Goal: Task Accomplishment & Management: Manage account settings

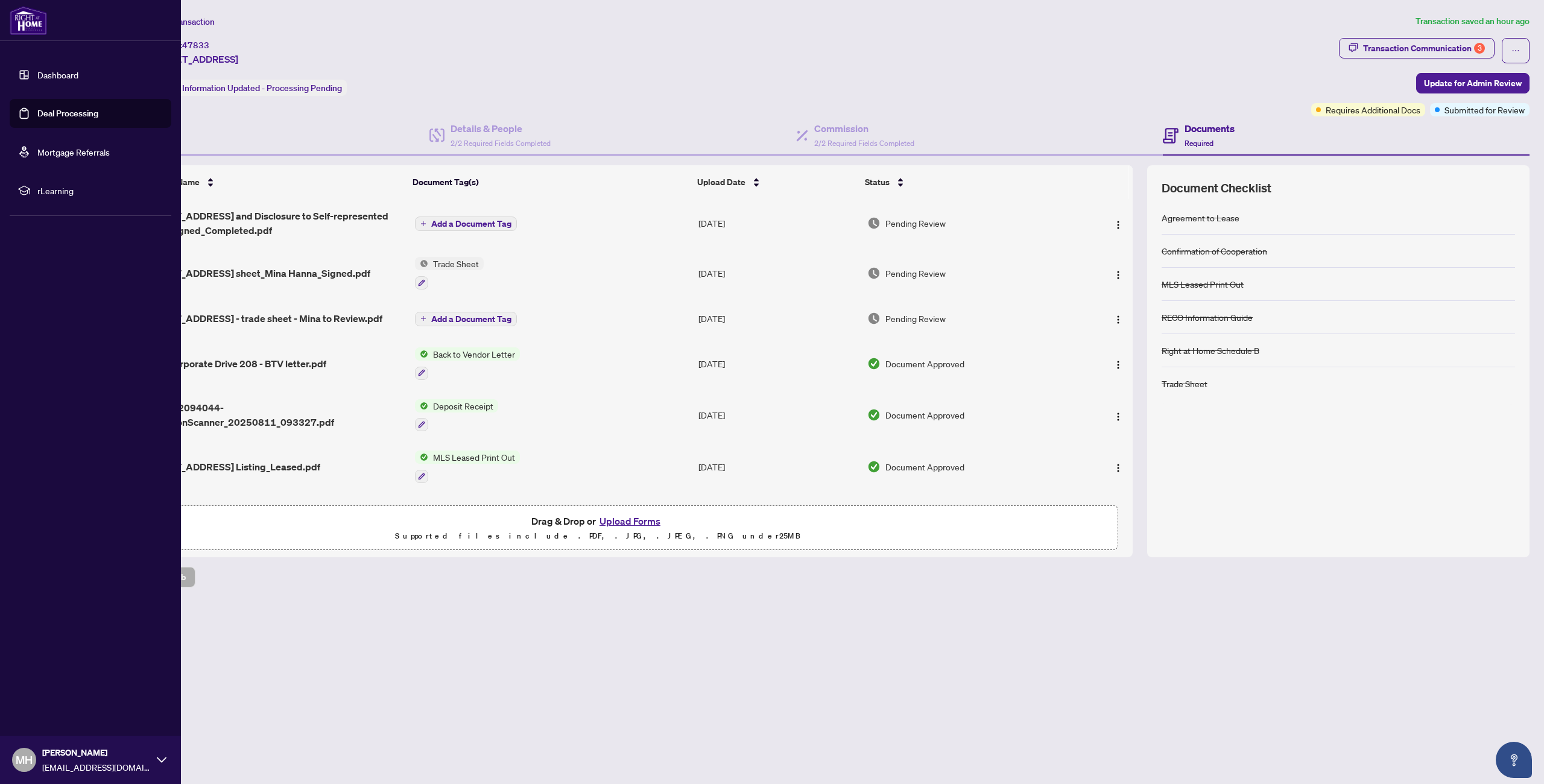
click at [55, 71] on link "Dashboard" at bounding box center [58, 74] width 41 height 11
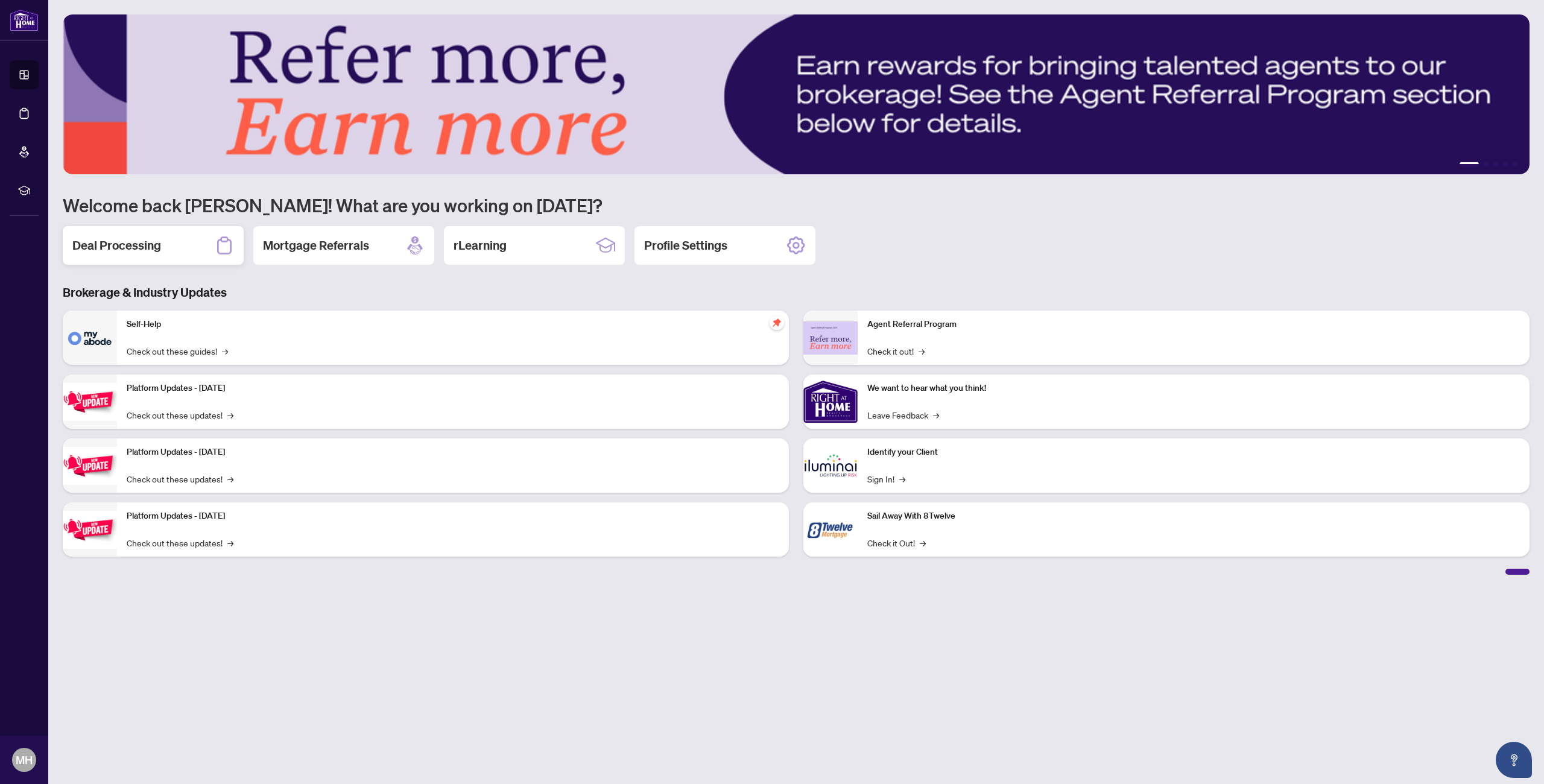
click at [140, 256] on div "Deal Processing" at bounding box center [153, 245] width 181 height 39
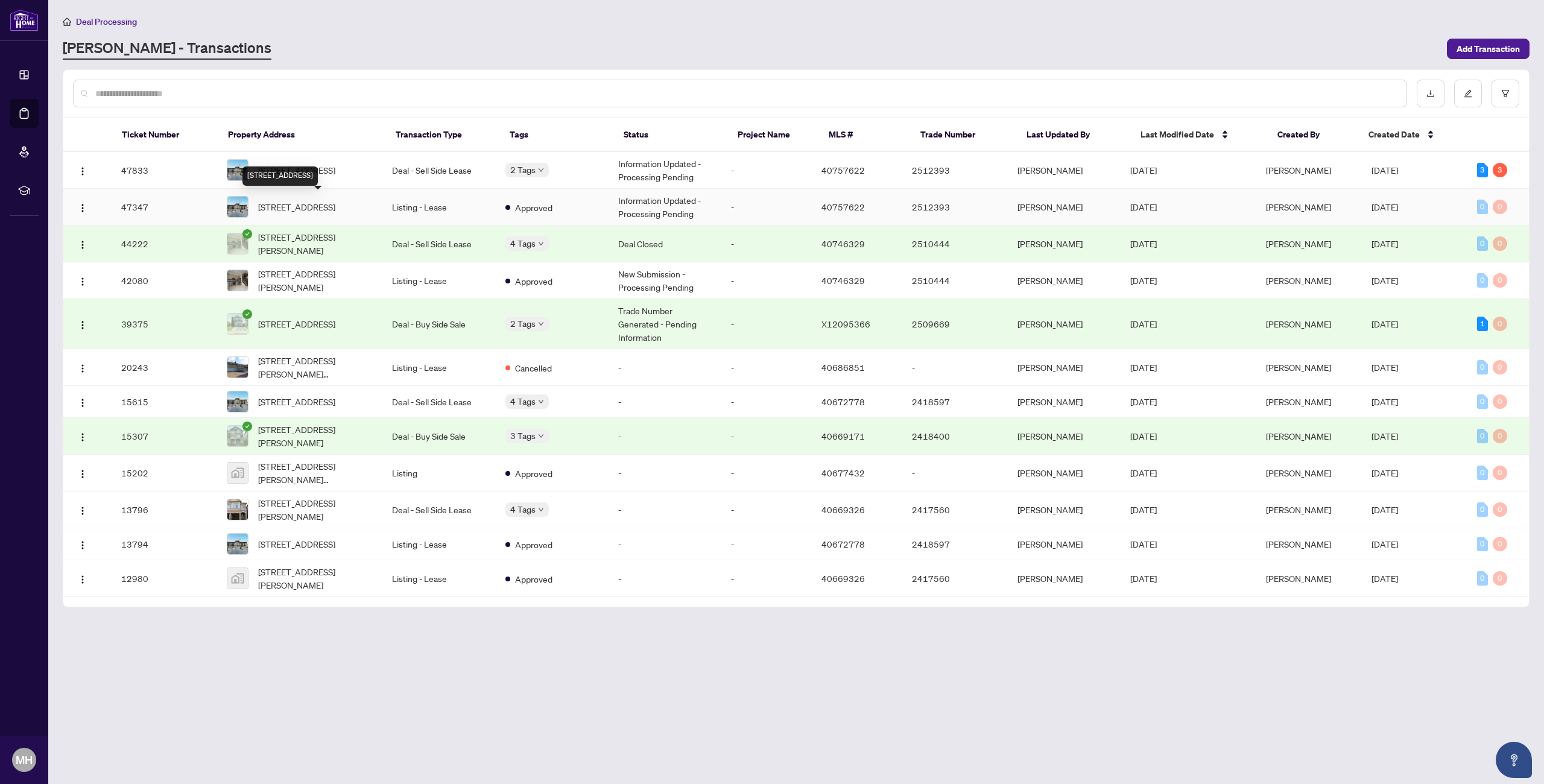
click at [333, 200] on span "[STREET_ADDRESS]" at bounding box center [297, 206] width 77 height 13
click at [1479, 171] on div "3" at bounding box center [1482, 170] width 11 height 15
drag, startPoint x: 1479, startPoint y: 170, endPoint x: 1044, endPoint y: 98, distance: 440.9
click at [1479, 169] on div "3" at bounding box center [1482, 170] width 11 height 15
click at [335, 175] on span "[STREET_ADDRESS]" at bounding box center [297, 170] width 77 height 13
